Goal: Information Seeking & Learning: Learn about a topic

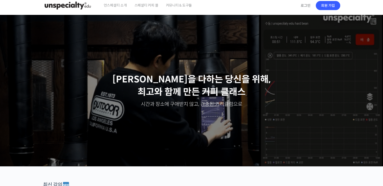
scroll to position [151, 0]
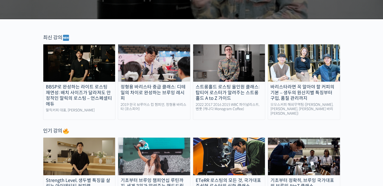
click at [98, 98] on div "BBSP로 완성하는 라이트 로스팅 재연성: 배치 사이즈가 달라져도 안정적인 말릭의 로스팅 – 언스페셜티 에듀" at bounding box center [79, 95] width 72 height 23
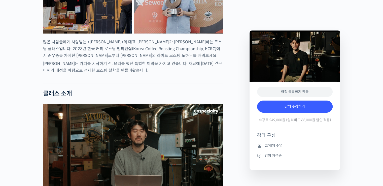
type input "[EMAIL_ADDRESS][DOMAIN_NAME]"
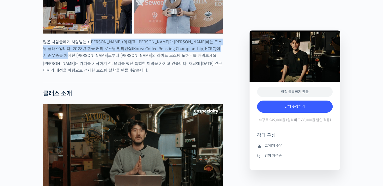
drag, startPoint x: 92, startPoint y: 60, endPoint x: 92, endPoint y: 73, distance: 13.3
click at [92, 59] on p "많은 사람들에게 사랑받는 <말릭커피>의 대표, 최철 로스터가 진행하는 로스팅 클래스입니다. 2023년 한국 커피 로스팅 챔피언십(Korea C…" at bounding box center [133, 48] width 180 height 20
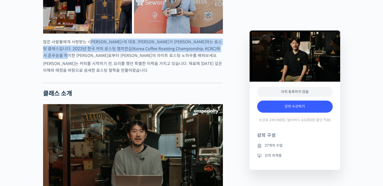
click at [92, 59] on p "많은 사람들에게 사랑받는 <말릭커피>의 대표, 최철 로스터가 진행하는 로스팅 클래스입니다. 2023년 한국 커피 로스팅 챔피언십(Korea C…" at bounding box center [133, 48] width 180 height 20
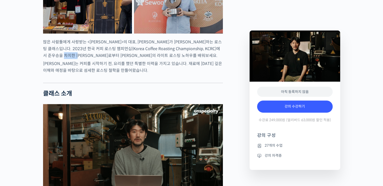
click at [92, 59] on p "많은 사람들에게 사랑받는 <말릭커피>의 대표, 최철 로스터가 진행하는 로스팅 클래스입니다. 2023년 한국 커피 로스팅 챔피언십(Korea C…" at bounding box center [133, 48] width 180 height 20
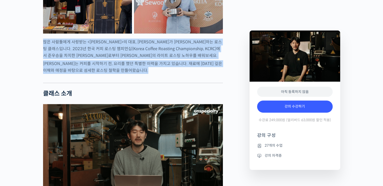
drag, startPoint x: 92, startPoint y: 73, endPoint x: 84, endPoint y: 83, distance: 11.8
click at [84, 74] on p "최철 로스터는 커피를 시작하기 전, 요리를 했던 특별한 이력을 가지고 있습니다. 재료에 대한 깊은 이해와 애정을 바탕으로 섬세한 로스팅 철학을…" at bounding box center [133, 67] width 180 height 14
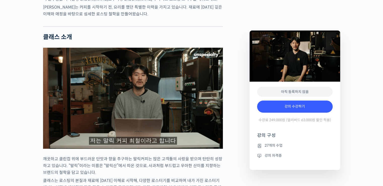
scroll to position [402, 0]
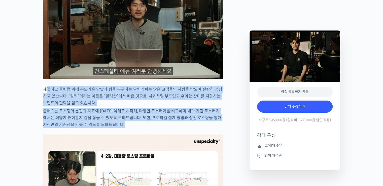
drag, startPoint x: 49, startPoint y: 107, endPoint x: 69, endPoint y: 146, distance: 44.0
click at [70, 128] on p "클래스는 로스팅의 본질과 재료에 대한 이해로 시작해, 다양한 로스터기를 비교하며 내가 가진 로스터기에서는 어떻게 해야할지 감을 잡을 수 있도록…" at bounding box center [133, 117] width 180 height 20
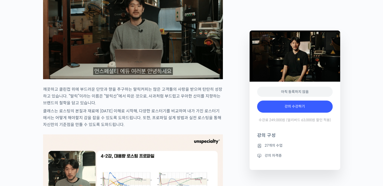
scroll to position [528, 0]
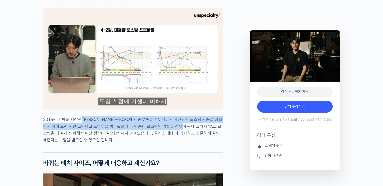
drag, startPoint x: 79, startPoint y: 139, endPoint x: 185, endPoint y: 142, distance: 105.4
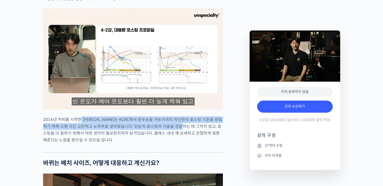
click at [184, 142] on p "2016년 커피를 시작한 최철 로스터는 KCRC에서 준우승을 거두기까지 자신만의 로스팅 기준을 정립하기 위해 오랜 시간 고민하고 노하우을 쌓아…" at bounding box center [133, 129] width 180 height 27
click at [185, 142] on p "2016년 커피를 시작한 최철 로스터는 KCRC에서 준우승을 거두기까지 자신만의 로스팅 기준을 정립하기 위해 오랜 시간 고민하고 노하우을 쌓아…" at bounding box center [133, 129] width 180 height 27
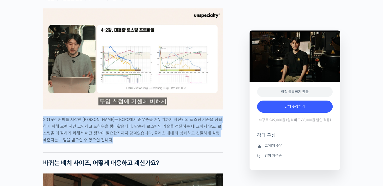
click at [185, 142] on p "2016년 커피를 시작한 최철 로스터는 KCRC에서 준우승을 거두기까지 자신만의 로스팅 기준을 정립하기 위해 오랜 시간 고민하고 노하우을 쌓아…" at bounding box center [133, 129] width 180 height 27
click at [185, 139] on p "2016년 커피를 시작한 최철 로스터는 KCRC에서 준우승을 거두기까지 자신만의 로스팅 기준을 정립하기 위해 오랜 시간 고민하고 노하우을 쌓아…" at bounding box center [133, 129] width 180 height 27
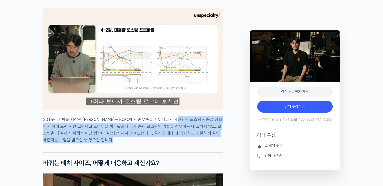
drag, startPoint x: 185, startPoint y: 137, endPoint x: 183, endPoint y: 161, distance: 24.8
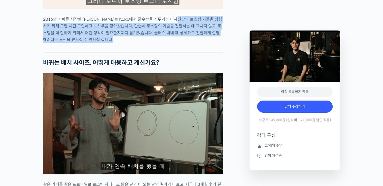
scroll to position [704, 0]
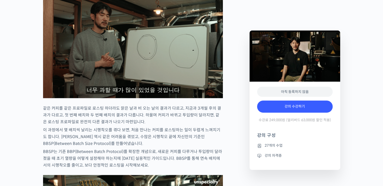
click at [184, 146] on p "이 과정에서 몇 배치씩 날리는 시행착오를 겪다 보면, 처음 만나는 커피를 로스팅하는 일이 두렵게 느껴지기도 합니다. 최철 로스터 역시 같은 어…" at bounding box center [133, 136] width 180 height 20
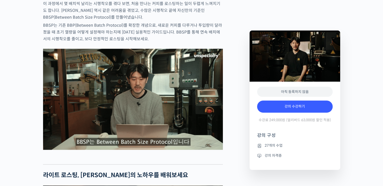
scroll to position [805, 0]
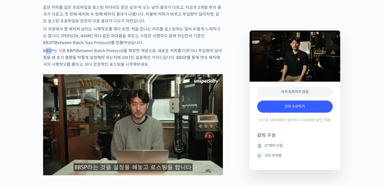
drag, startPoint x: 44, startPoint y: 68, endPoint x: 51, endPoint y: 68, distance: 7.1
click at [51, 68] on p "BBSP는 기존 BBP(Between Batch Protocol)를 확장한 개념으로, 새로운 커피를 다루거나 투입량이 달라졌을 때 초기 열량을…" at bounding box center [133, 57] width 180 height 20
click at [62, 68] on p "BBSP는 기존 BBP(Between Batch Protocol)를 확장한 개념으로, 새로운 커피를 다루거나 투입량이 달라졌을 때 초기 열량을…" at bounding box center [133, 57] width 180 height 20
click at [63, 68] on p "BBSP는 기존 BBP(Between Batch Protocol)를 확장한 개념으로, 새로운 커피를 다루거나 투입량이 달라졌을 때 초기 열량을…" at bounding box center [133, 57] width 180 height 20
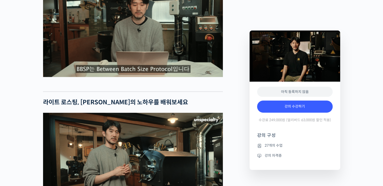
scroll to position [981, 0]
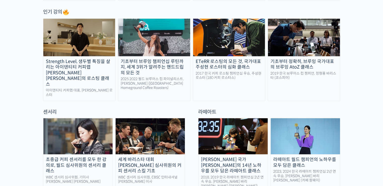
scroll to position [302, 0]
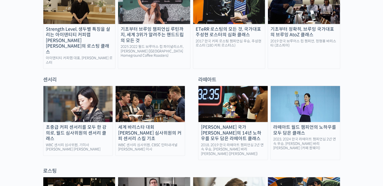
click at [226, 15] on img at bounding box center [229, 4] width 72 height 37
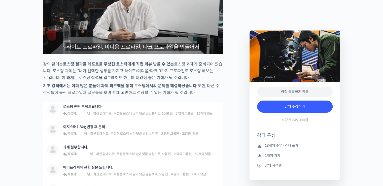
scroll to position [1685, 0]
